Goal: Transaction & Acquisition: Purchase product/service

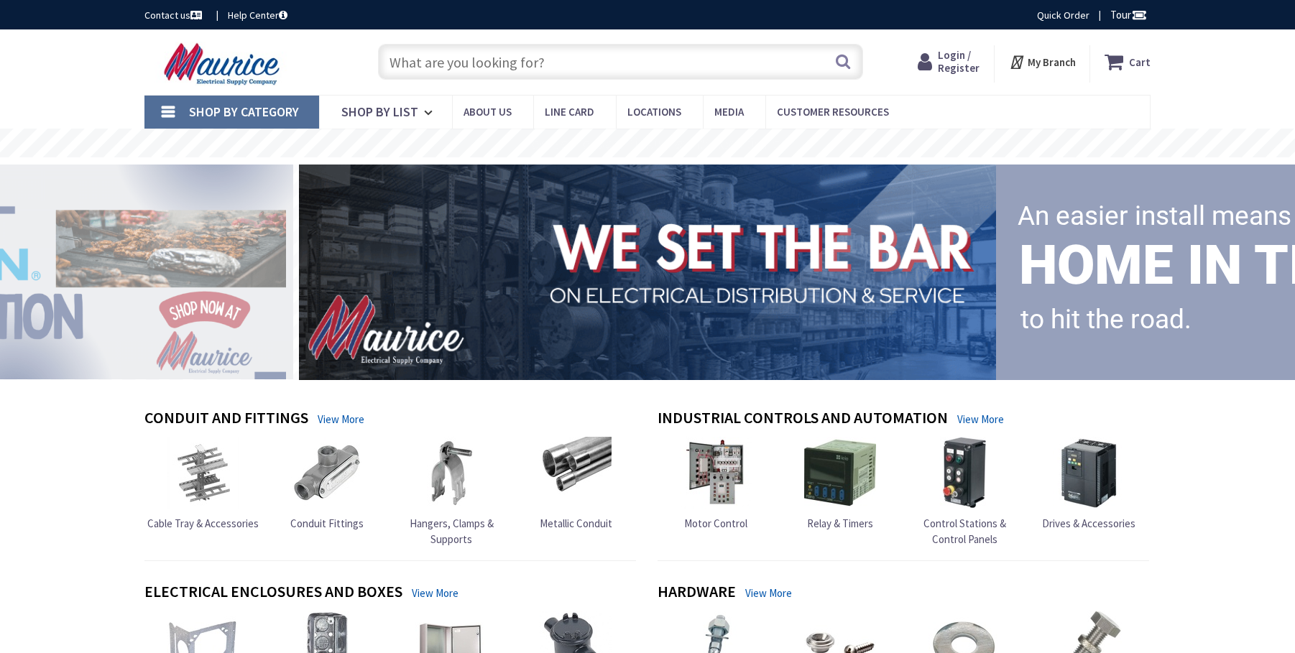
click at [929, 65] on icon at bounding box center [928, 62] width 20 height 26
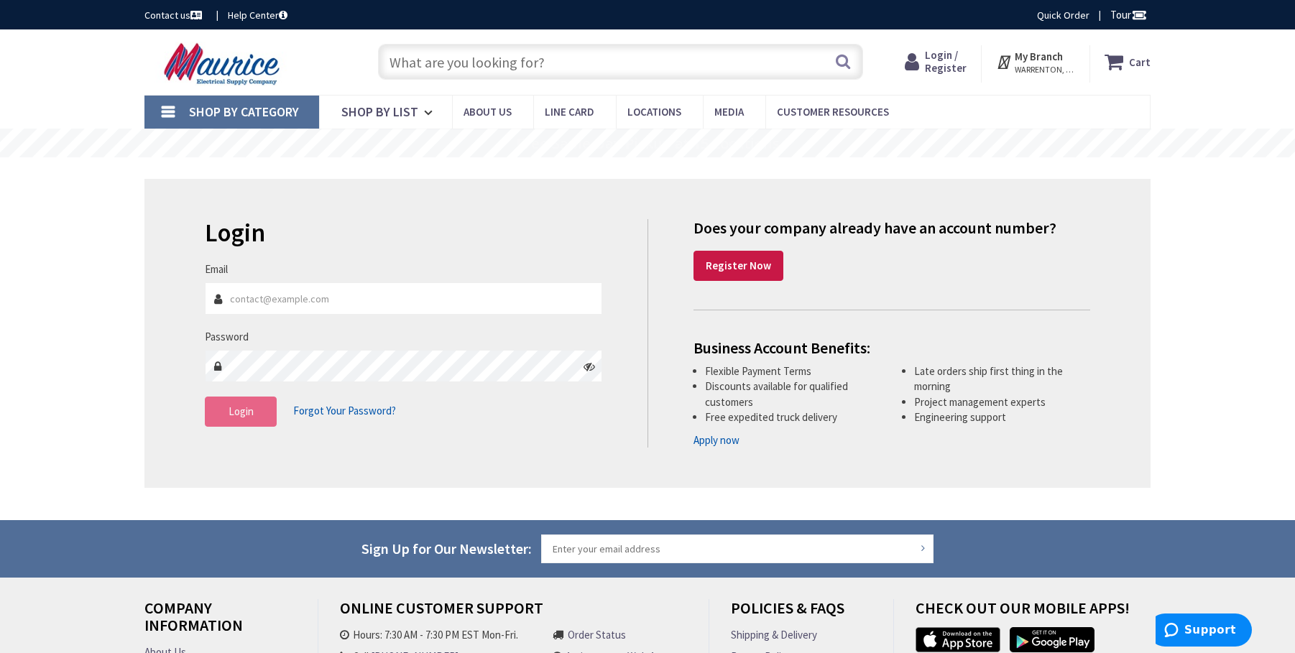
type input "[EMAIL_ADDRESS][DOMAIN_NAME]"
click at [243, 415] on span "Login" at bounding box center [241, 412] width 25 height 14
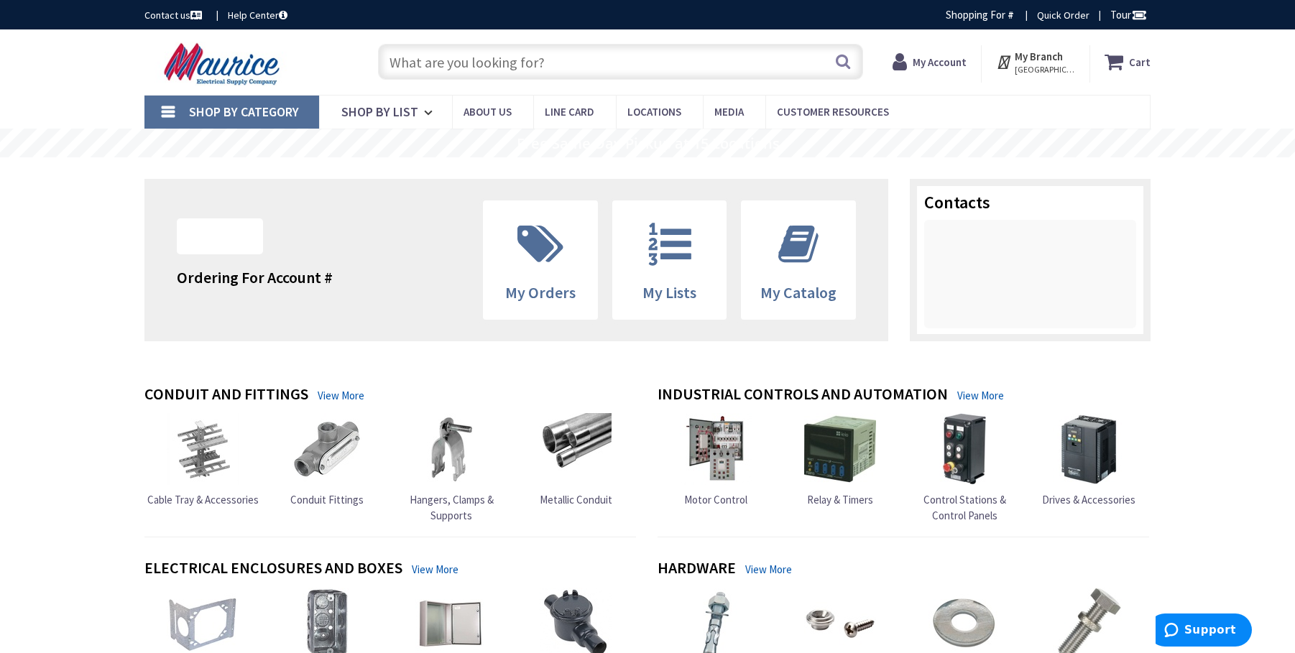
click at [524, 68] on input "text" at bounding box center [620, 62] width 485 height 36
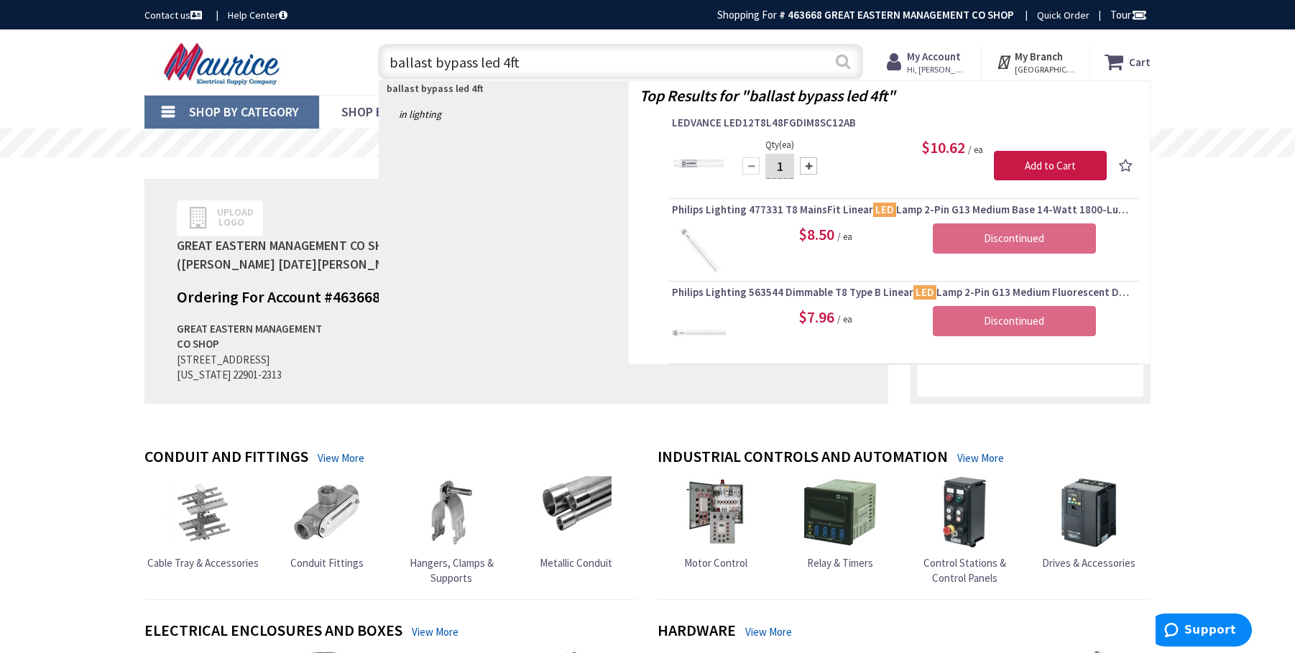
type input "ballast bypass led 4ft"
click at [841, 60] on button "Search" at bounding box center [843, 61] width 19 height 32
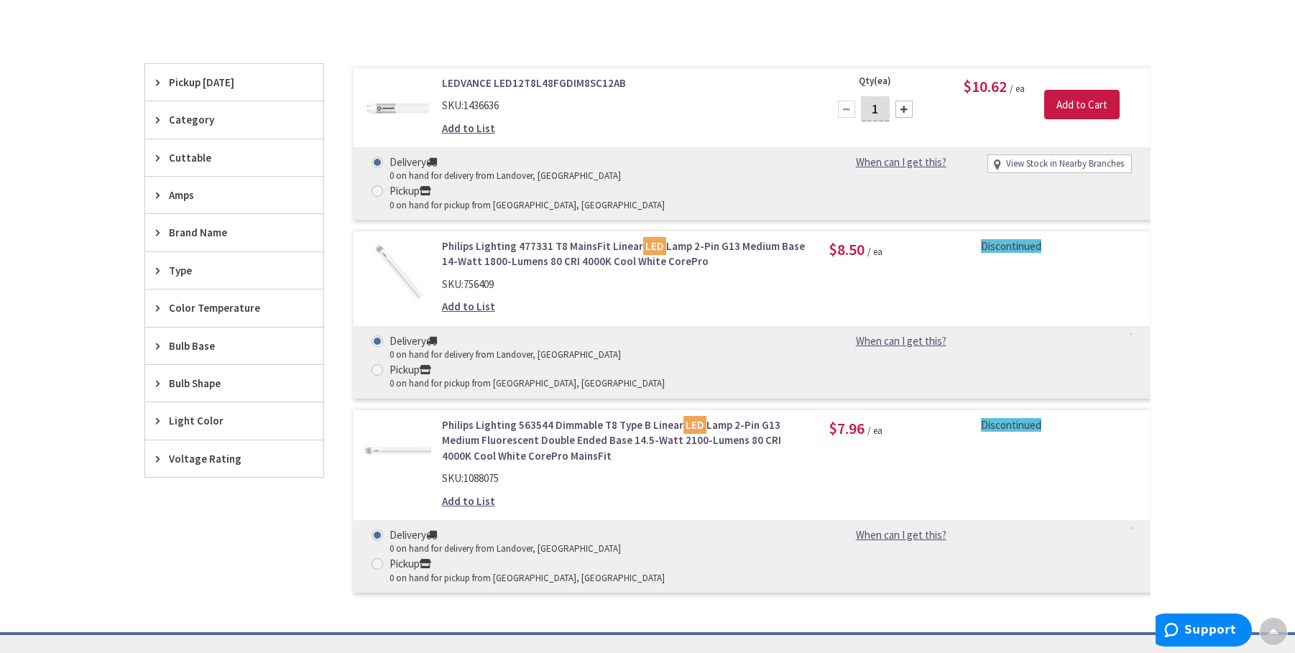
scroll to position [361, 0]
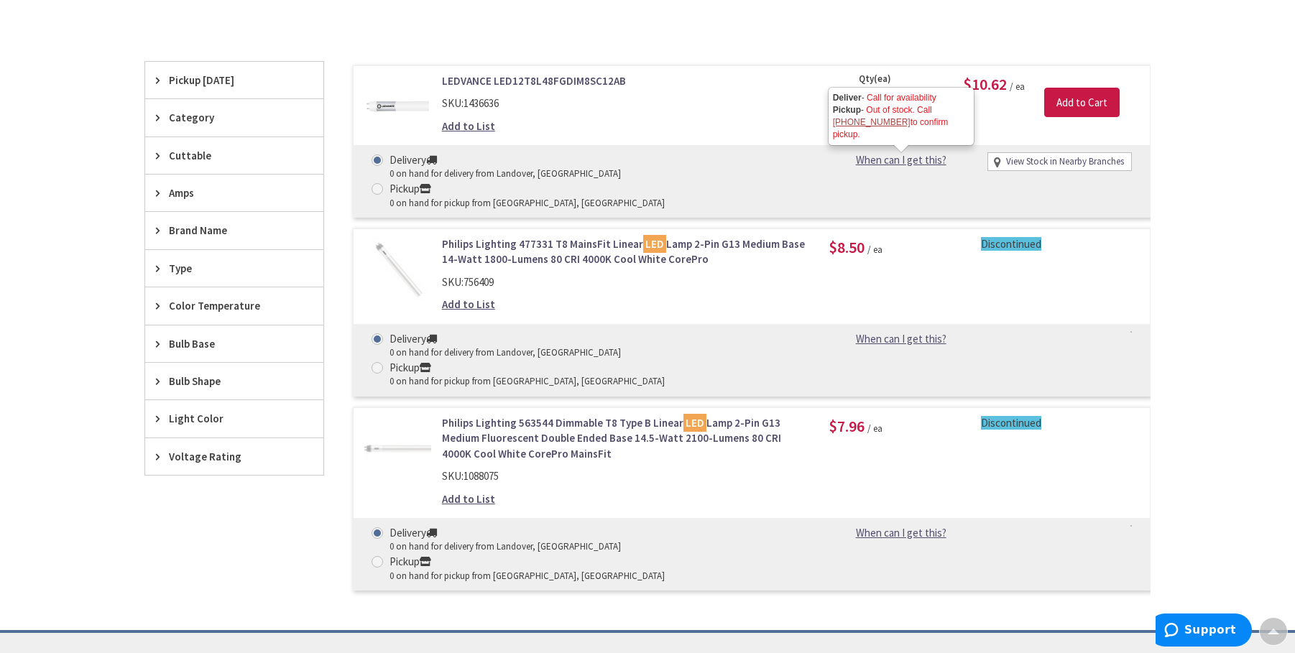
click at [875, 159] on link "When can I get this?" at bounding box center [901, 159] width 147 height 15
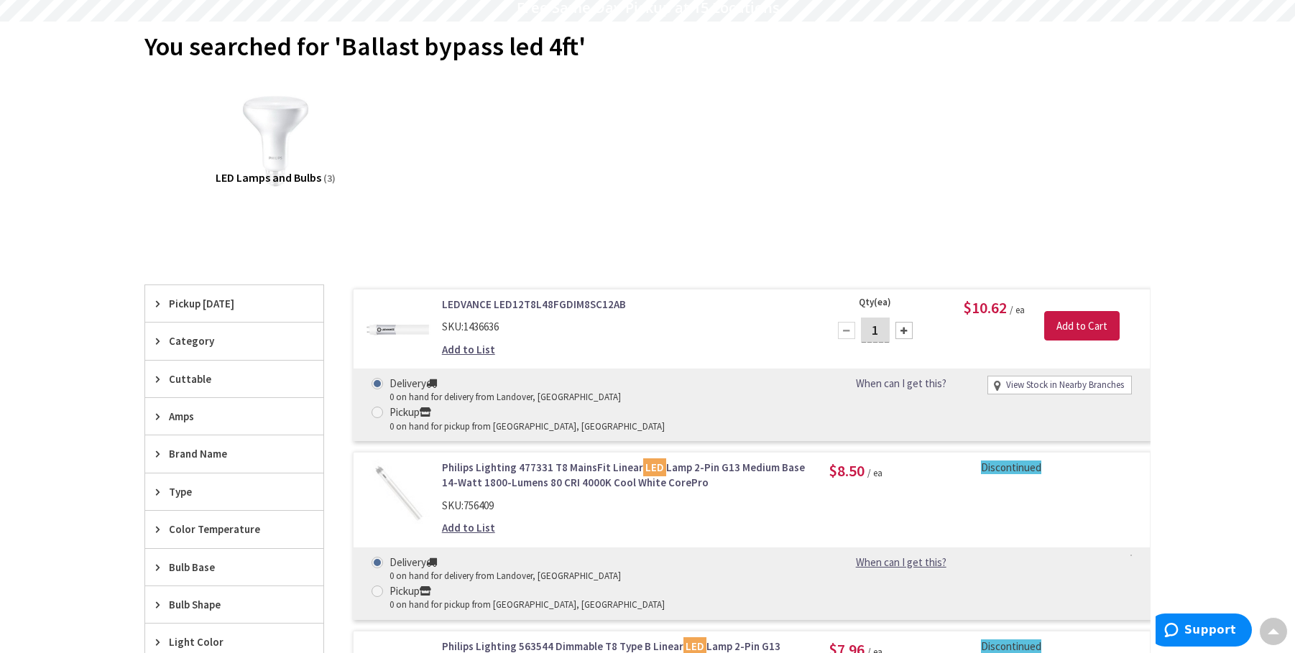
scroll to position [0, 0]
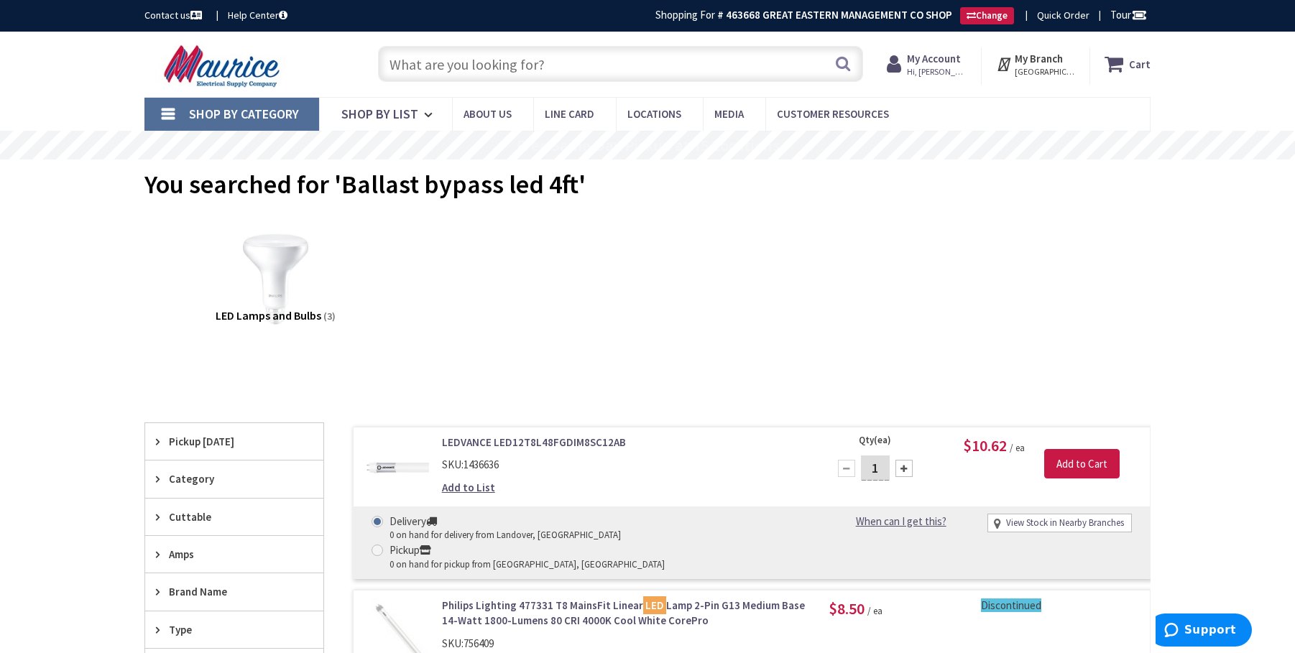
click at [175, 109] on link "Shop By Category" at bounding box center [231, 114] width 175 height 33
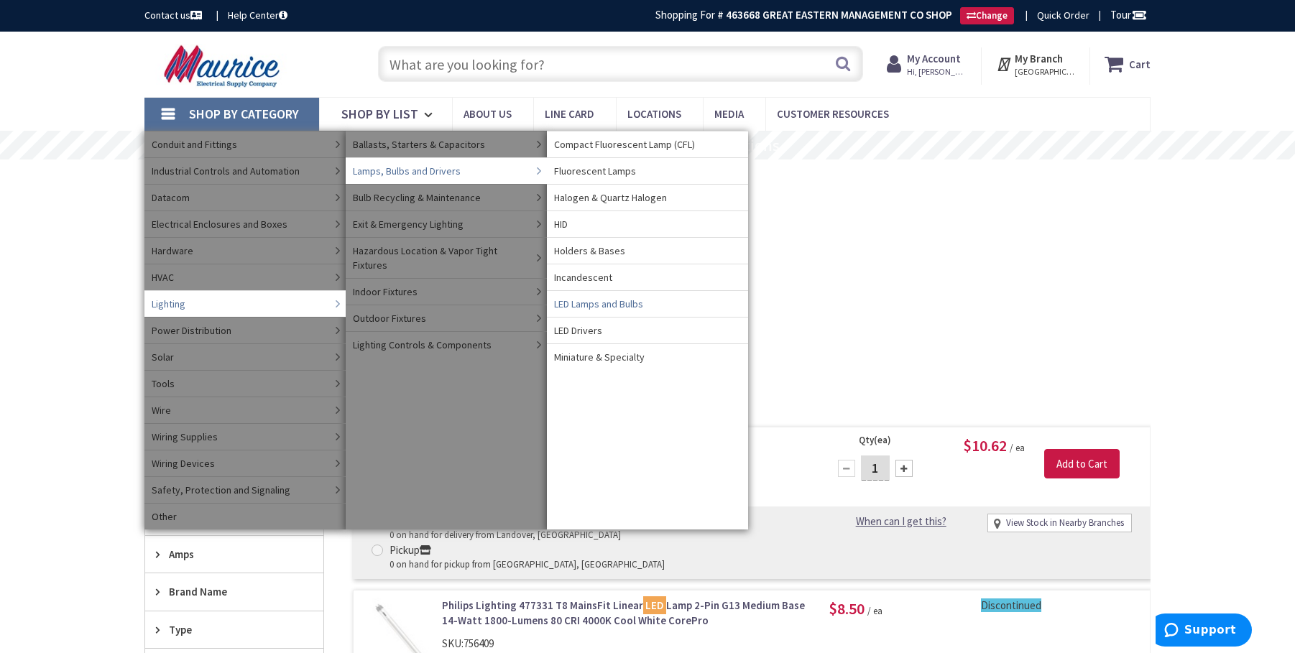
click at [604, 302] on span "LED Lamps and Bulbs" at bounding box center [598, 304] width 89 height 14
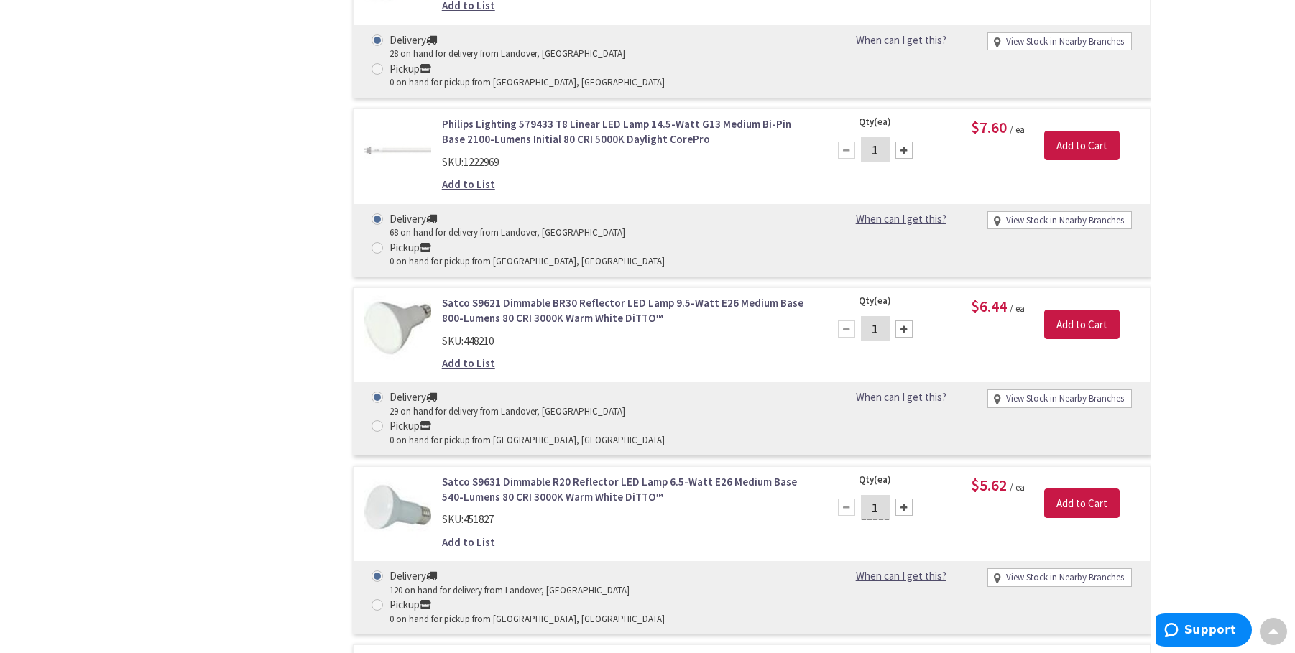
scroll to position [974, 0]
